Goal: Task Accomplishment & Management: Manage account settings

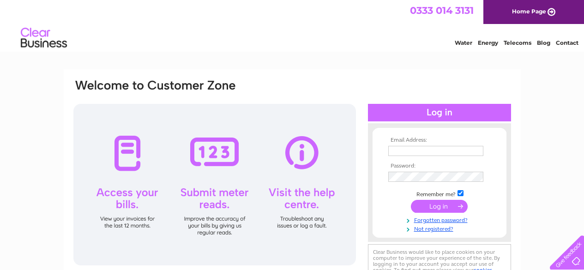
click at [406, 154] on input "text" at bounding box center [435, 151] width 95 height 10
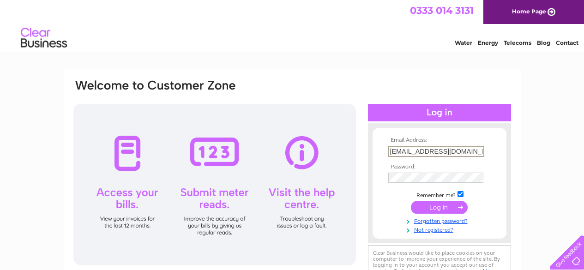
type input "[EMAIL_ADDRESS][DOMAIN_NAME]"
click at [411, 201] on input "submit" at bounding box center [439, 207] width 57 height 13
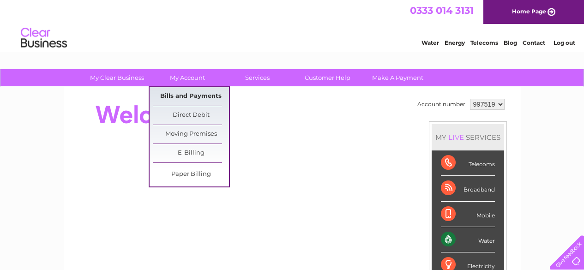
click at [191, 98] on link "Bills and Payments" at bounding box center [191, 96] width 76 height 18
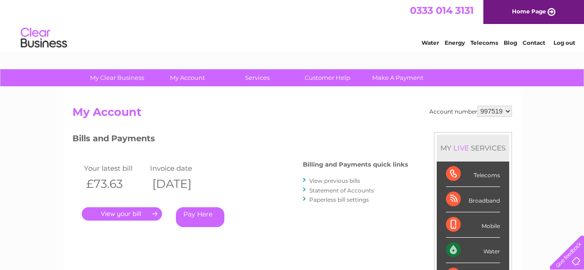
scroll to position [46, 0]
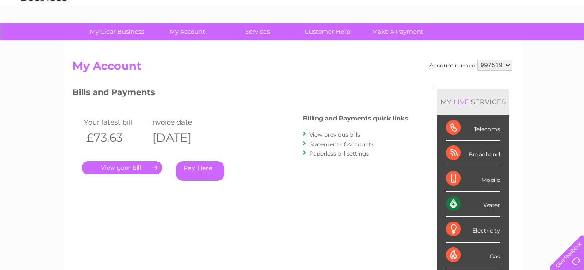
click at [348, 135] on link "View previous bills" at bounding box center [334, 134] width 51 height 7
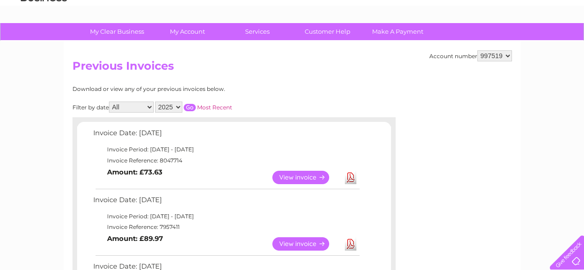
scroll to position [92, 0]
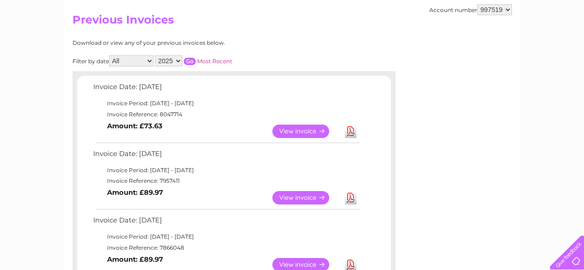
click at [305, 131] on link "View" at bounding box center [306, 131] width 68 height 13
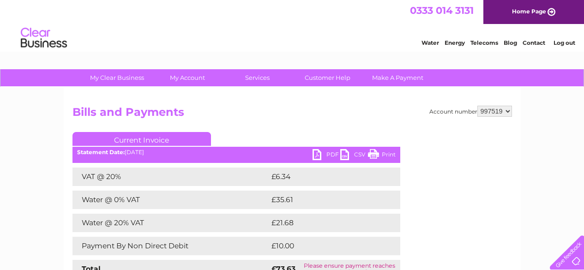
scroll to position [46, 0]
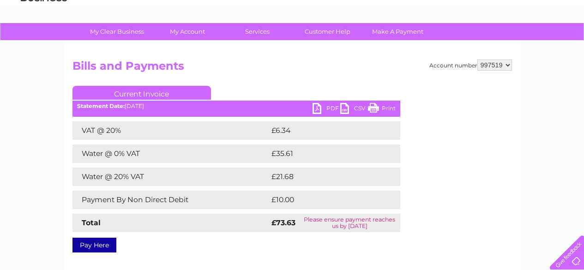
click at [318, 110] on link "PDF" at bounding box center [327, 109] width 28 height 13
